Goal: Task Accomplishment & Management: Use online tool/utility

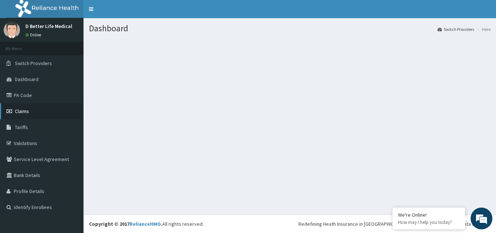
click at [17, 113] on span "Claims" at bounding box center [22, 111] width 14 height 7
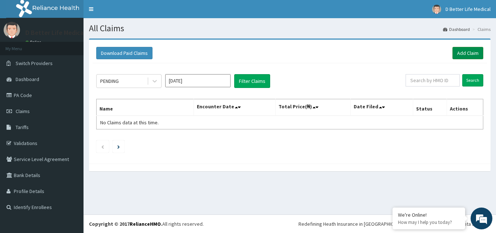
click at [475, 53] on link "Add Claim" at bounding box center [467, 53] width 31 height 12
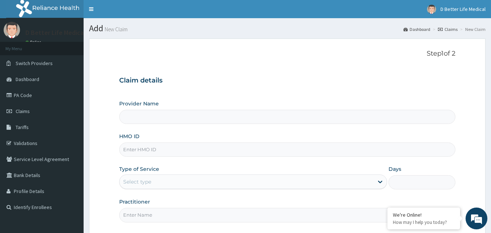
type input "D Better Life Medical -Isheri"
